Goal: Check status: Check status

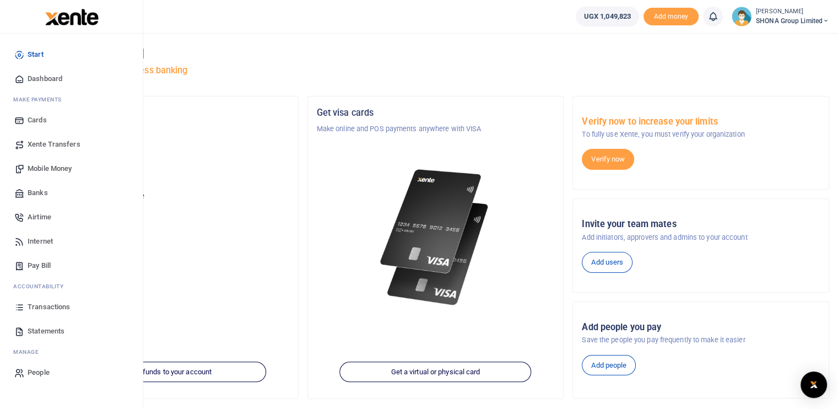
click at [56, 309] on span "Transactions" at bounding box center [49, 306] width 42 height 11
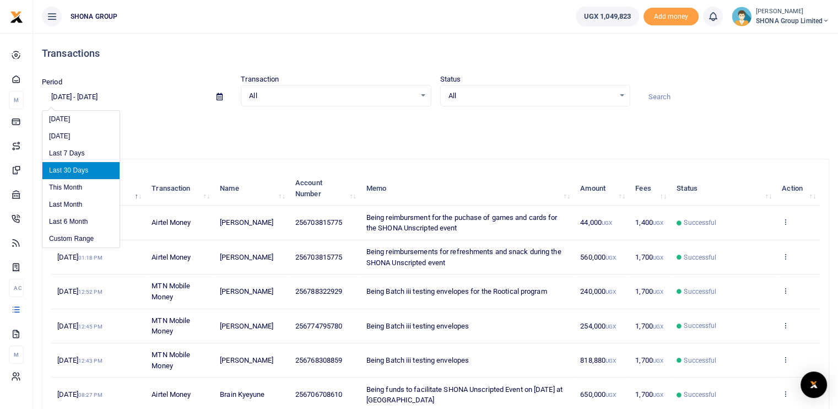
click at [105, 99] on input "[DATE] - [DATE]" at bounding box center [125, 97] width 166 height 19
click at [78, 234] on li "Custom Range" at bounding box center [80, 238] width 77 height 17
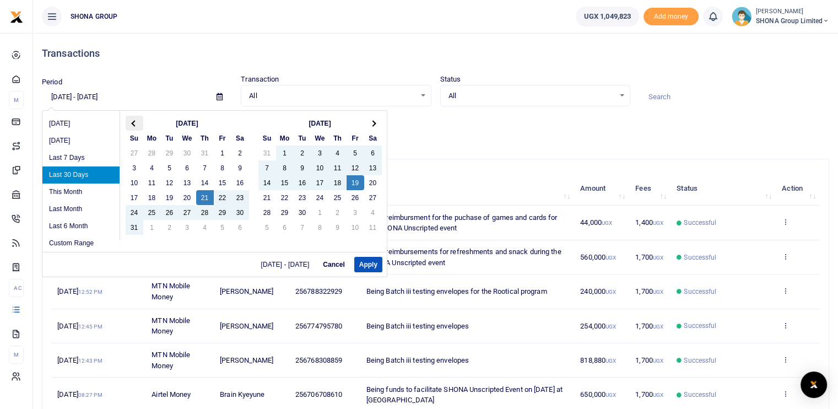
click at [132, 121] on span at bounding box center [134, 123] width 6 height 6
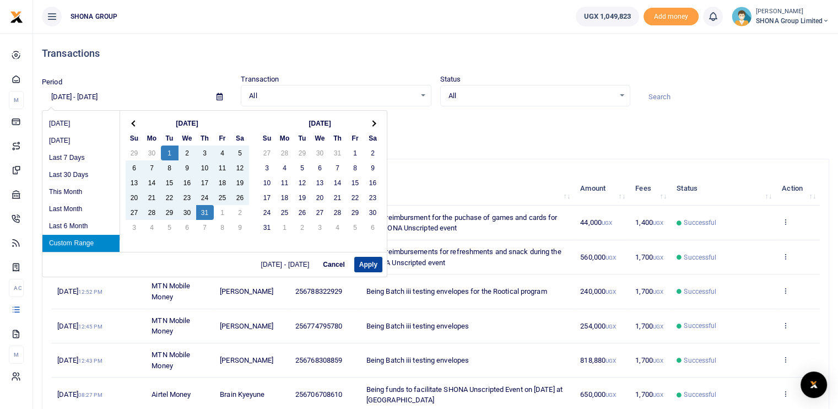
click at [364, 266] on button "Apply" at bounding box center [368, 264] width 28 height 15
type input "[DATE] - [DATE]"
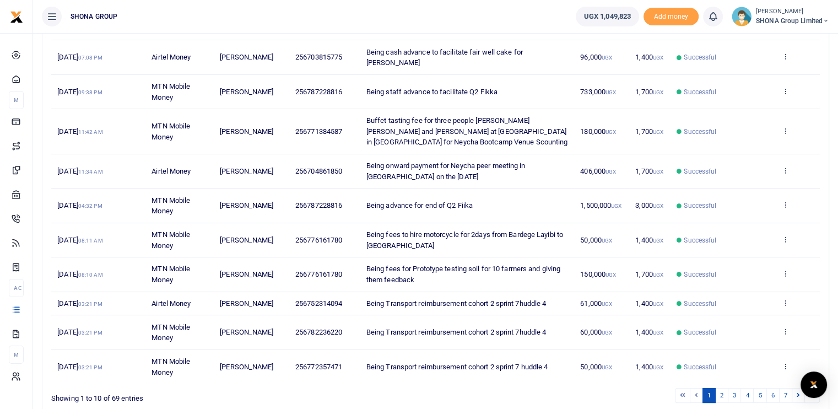
scroll to position [192, 0]
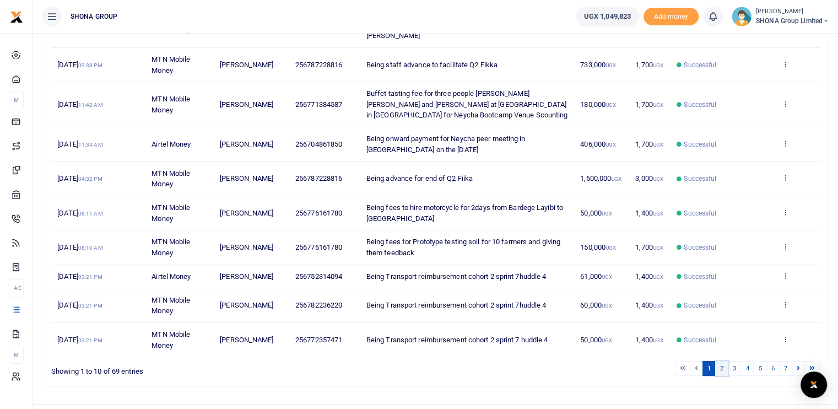
click at [723, 361] on link "2" at bounding box center [721, 368] width 13 height 15
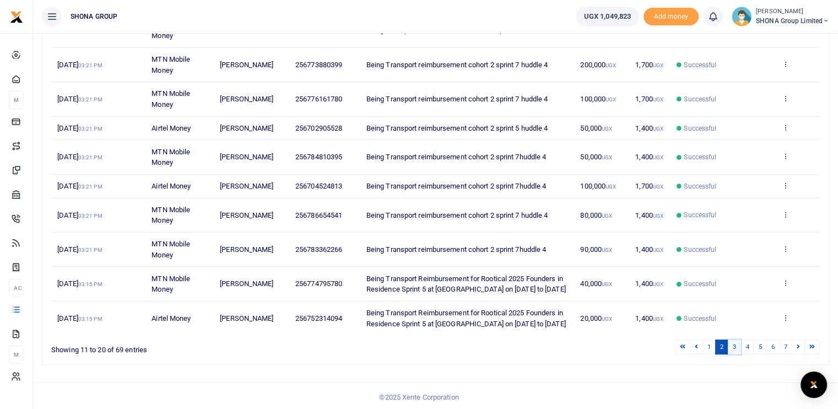
click at [734, 343] on link "3" at bounding box center [734, 347] width 13 height 15
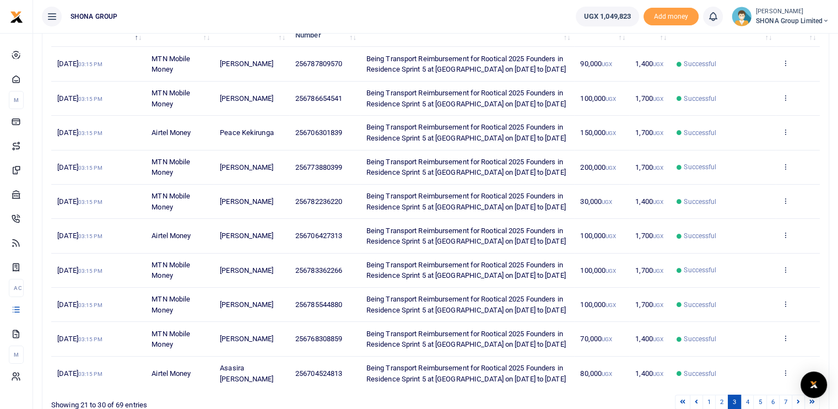
scroll to position [214, 0]
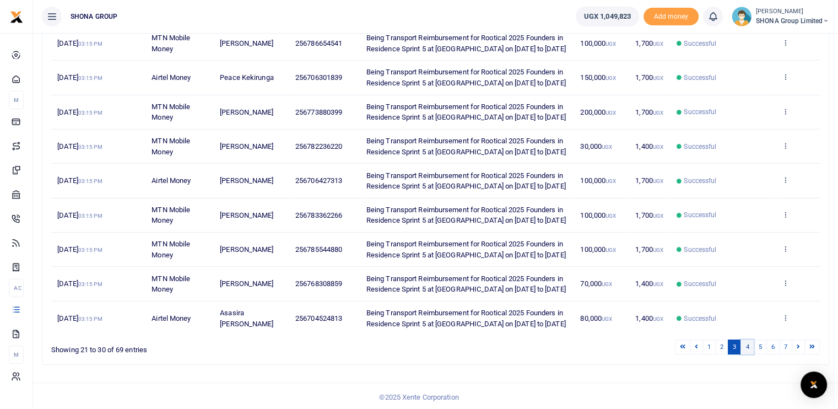
click at [752, 344] on link "4" at bounding box center [747, 347] width 13 height 15
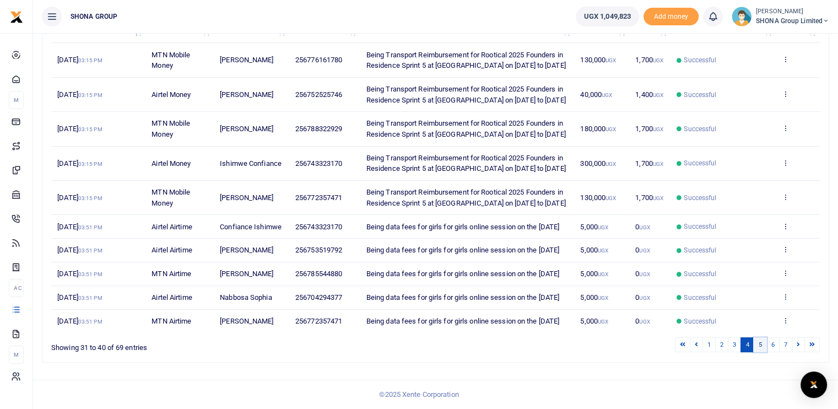
click at [763, 345] on link "5" at bounding box center [759, 344] width 13 height 15
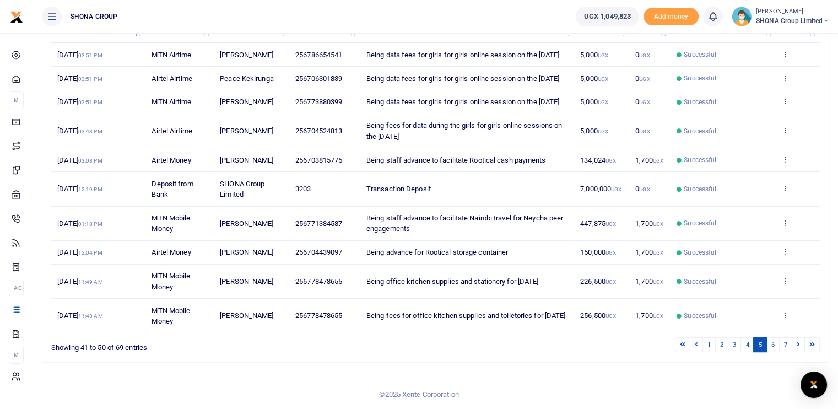
scroll to position [192, 0]
